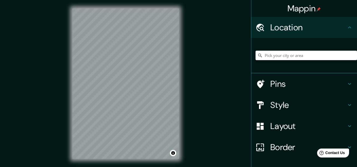
click at [180, 52] on input "Pick your city or area" at bounding box center [307, 56] width 102 height 10
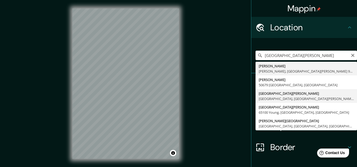
type input "[GEOGRAPHIC_DATA][PERSON_NAME], [GEOGRAPHIC_DATA], [GEOGRAPHIC_DATA][PERSON_NAM…"
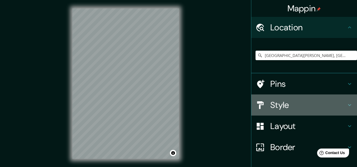
click at [180, 106] on h4 "Style" at bounding box center [309, 105] width 76 height 11
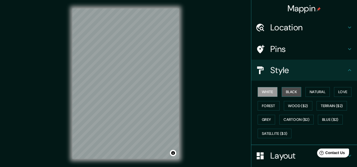
click at [180, 91] on button "Black" at bounding box center [292, 92] width 20 height 10
click at [180, 90] on button "White" at bounding box center [268, 92] width 20 height 10
click at [180, 91] on button "Black" at bounding box center [292, 92] width 20 height 10
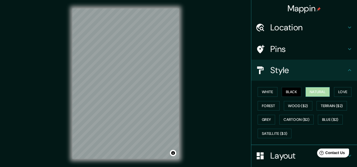
click at [180, 95] on button "Natural" at bounding box center [318, 92] width 24 height 10
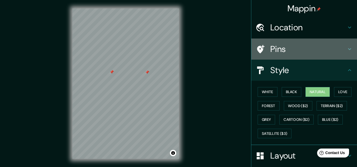
click at [180, 46] on h4 "Pins" at bounding box center [309, 49] width 76 height 11
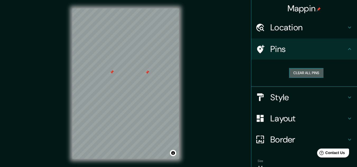
click at [180, 73] on button "Clear all pins" at bounding box center [306, 73] width 34 height 10
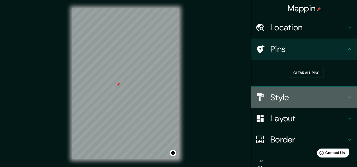
click at [180, 97] on h4 "Style" at bounding box center [309, 97] width 76 height 11
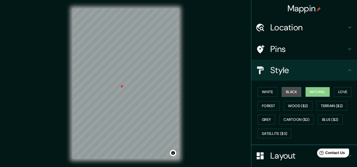
click at [180, 91] on button "Black" at bounding box center [292, 92] width 20 height 10
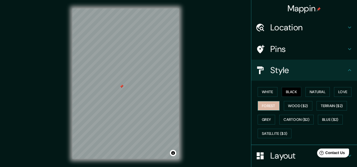
click at [180, 104] on button "Forest" at bounding box center [269, 106] width 22 height 10
click at [180, 121] on button "Grey" at bounding box center [266, 120] width 17 height 10
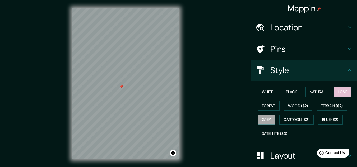
click at [180, 89] on button "Love" at bounding box center [342, 92] width 17 height 10
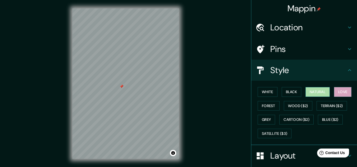
click at [180, 90] on button "Natural" at bounding box center [318, 92] width 24 height 10
click at [180, 86] on div "White Black Natural Love Forest Wood ($2) Terrain ($2) Grey Cartoon ($2) Blue (…" at bounding box center [307, 113] width 102 height 56
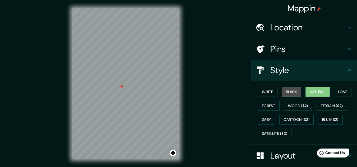
click at [180, 90] on button "Black" at bounding box center [292, 92] width 20 height 10
drag, startPoint x: 329, startPoint y: 94, endPoint x: 320, endPoint y: 92, distance: 9.2
click at [180, 92] on div "White Black Natural Love Forest Wood ($2) Terrain ($2) Grey Cartoon ($2) Blue (…" at bounding box center [307, 113] width 102 height 56
click at [180, 92] on button "Natural" at bounding box center [318, 92] width 24 height 10
click at [180, 93] on button "Black" at bounding box center [292, 92] width 20 height 10
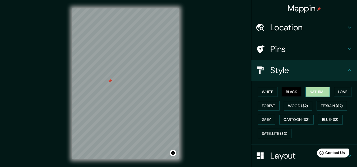
click at [180, 94] on button "Natural" at bounding box center [318, 92] width 24 height 10
click at [180, 83] on div "© Mapbox © OpenStreetMap Improve this map" at bounding box center [126, 83] width 322 height 151
click at [180, 85] on div "© Mapbox © OpenStreetMap Improve this map" at bounding box center [126, 83] width 322 height 151
click at [180, 90] on button "Black" at bounding box center [292, 92] width 20 height 10
click at [180, 91] on button "Natural" at bounding box center [318, 92] width 24 height 10
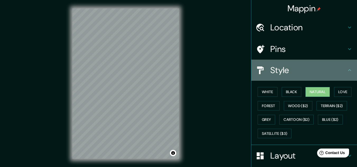
click at [180, 69] on icon at bounding box center [350, 70] width 6 height 6
click at [180, 63] on div "Style" at bounding box center [305, 70] width 106 height 21
click at [180, 68] on icon at bounding box center [350, 70] width 6 height 6
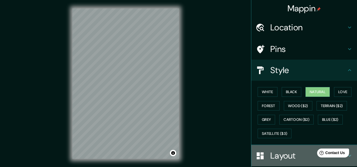
click at [180, 148] on div "Layout" at bounding box center [305, 155] width 106 height 21
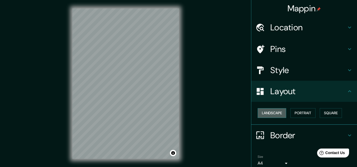
click at [180, 113] on button "Landscape" at bounding box center [272, 113] width 29 height 10
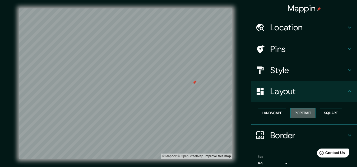
click at [180, 113] on button "Portrait" at bounding box center [303, 113] width 25 height 10
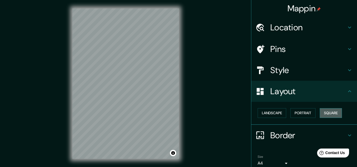
click at [180, 117] on button "Square" at bounding box center [331, 113] width 22 height 10
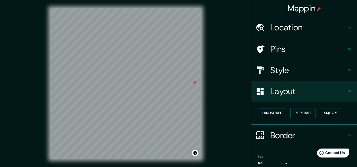
click at [180, 113] on button "Landscape" at bounding box center [272, 113] width 29 height 10
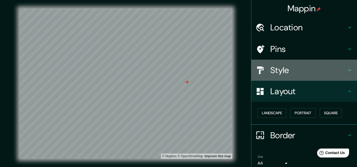
click at [180, 70] on h4 "Style" at bounding box center [309, 70] width 76 height 11
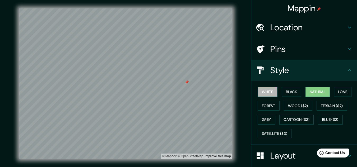
click at [180, 92] on button "White" at bounding box center [268, 92] width 20 height 10
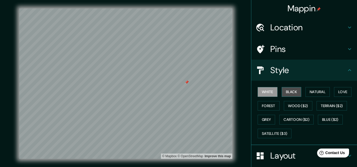
click at [180, 90] on button "Black" at bounding box center [292, 92] width 20 height 10
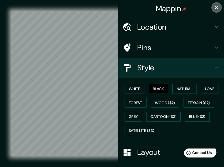
click at [180, 7] on icon "button" at bounding box center [216, 7] width 6 height 6
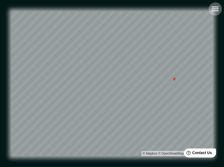
click at [180, 9] on icon "button" at bounding box center [215, 8] width 9 height 9
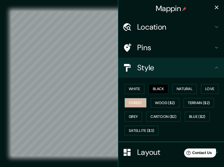
click at [138, 106] on button "Forest" at bounding box center [136, 103] width 22 height 10
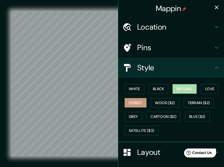
click at [180, 93] on button "Natural" at bounding box center [184, 89] width 24 height 10
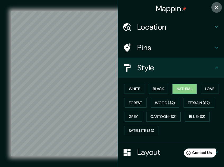
click at [180, 5] on icon "button" at bounding box center [216, 7] width 6 height 6
